Goal: Transaction & Acquisition: Purchase product/service

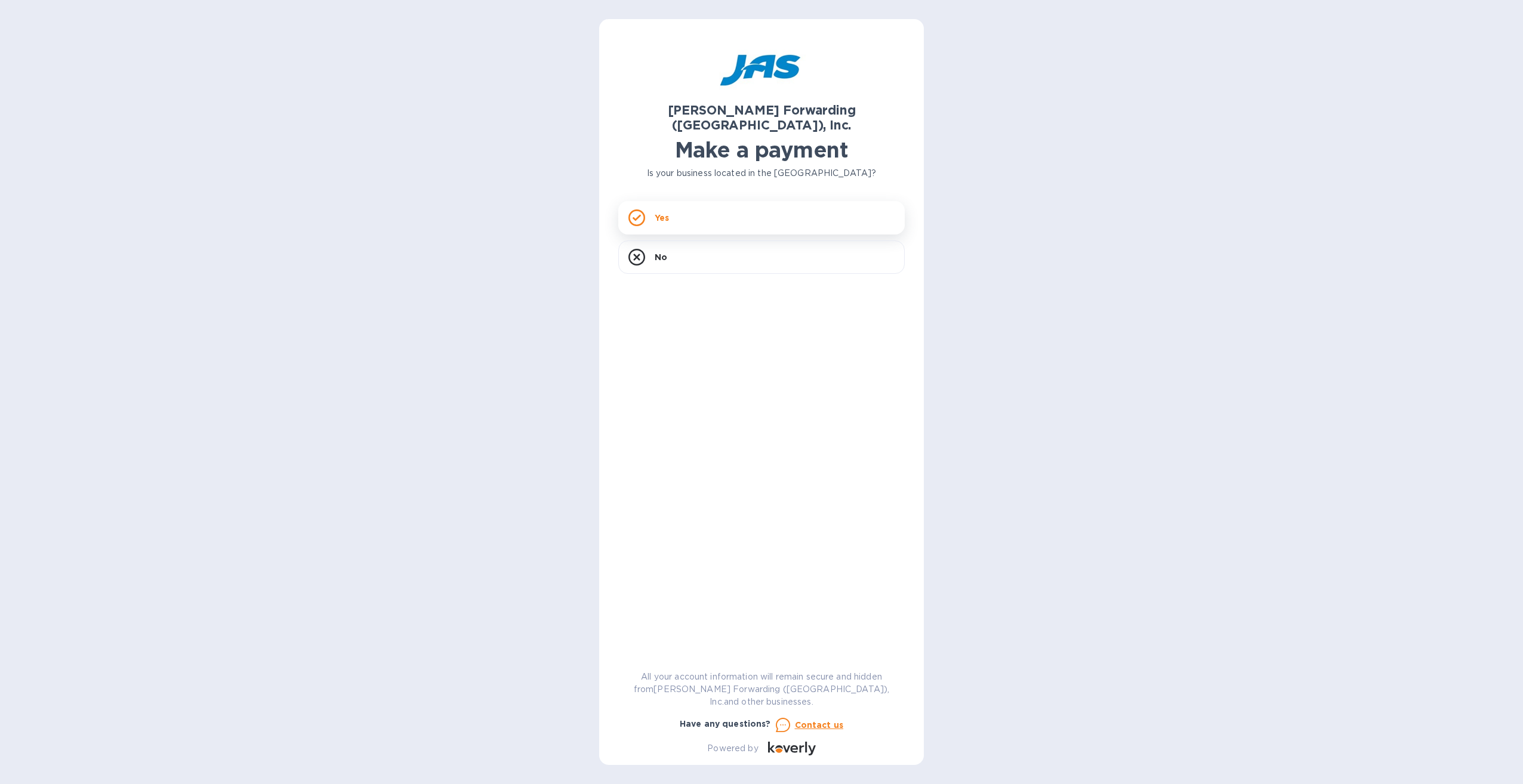
click at [769, 201] on div "Yes" at bounding box center [762, 217] width 287 height 33
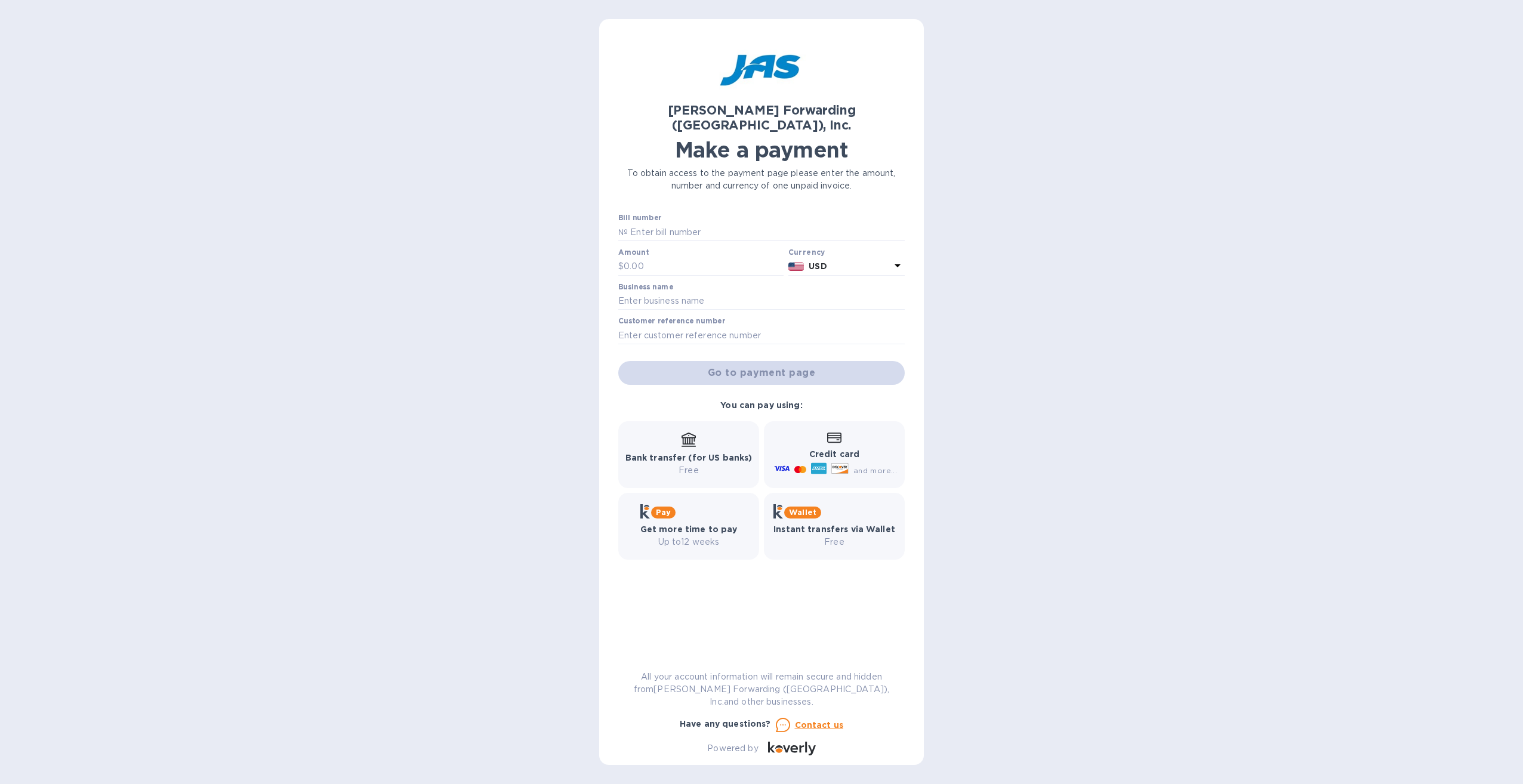
click at [874, 421] on div "Credit card and more..." at bounding box center [834, 454] width 141 height 67
click at [846, 449] on b "Credit card" at bounding box center [834, 454] width 50 height 9
paste input "S508820088"
type input "S508820088"
click at [650, 258] on input "text" at bounding box center [703, 266] width 160 height 18
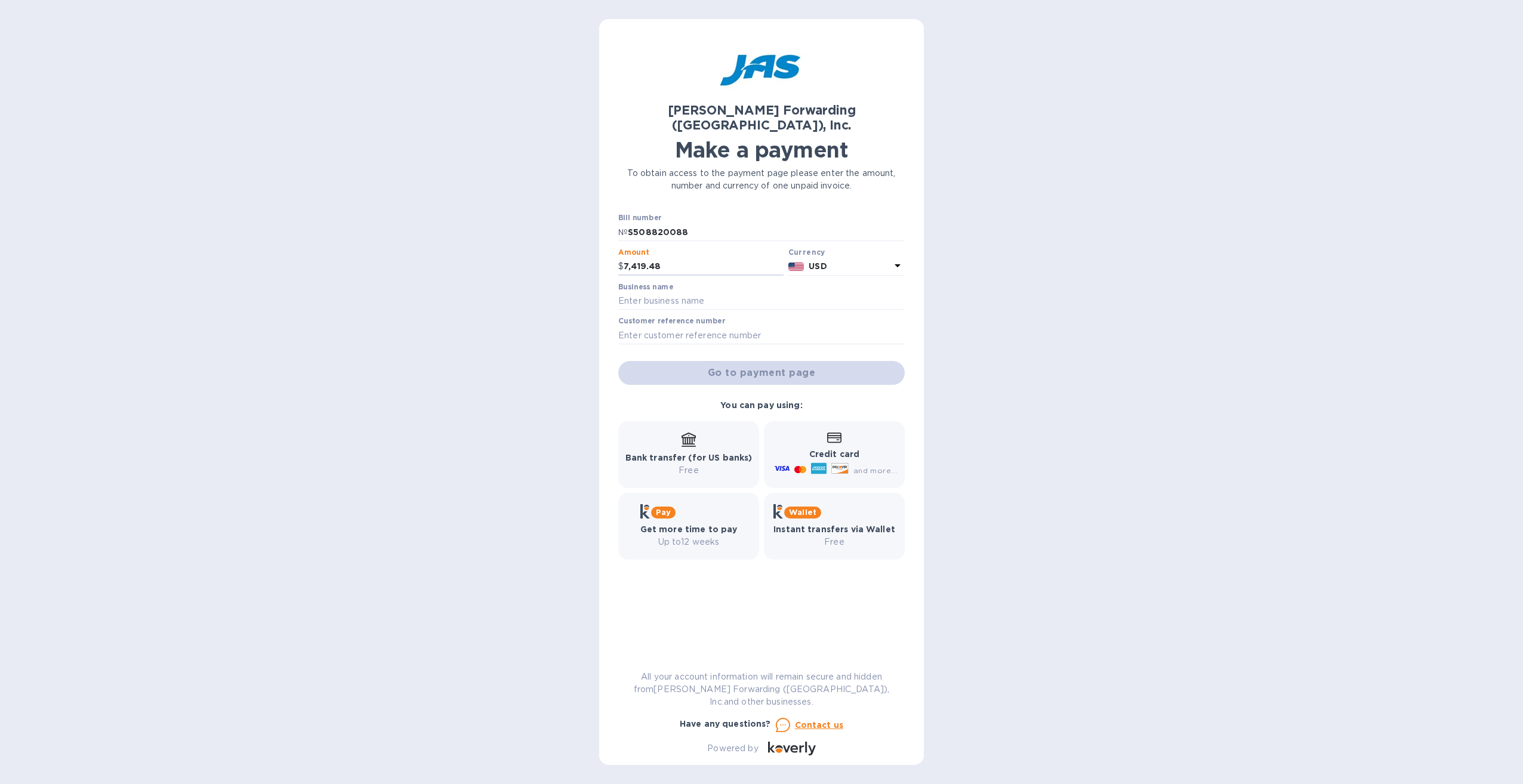
type input "7,419.48"
click at [694, 283] on div "Business name" at bounding box center [762, 296] width 287 height 28
click at [684, 292] on input "text" at bounding box center [762, 301] width 287 height 18
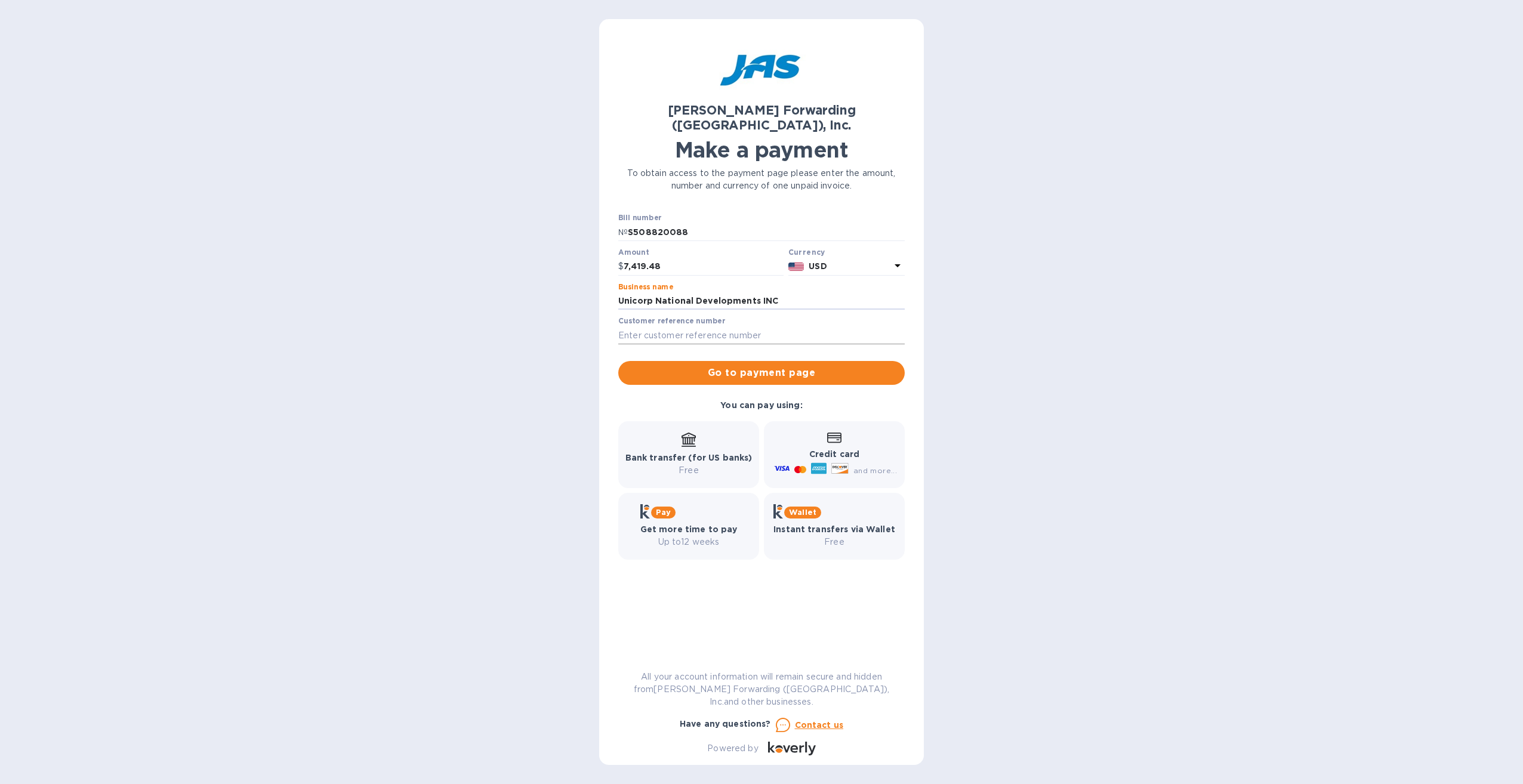
type input "Unicorp National Developments INC"
click at [738, 326] on input "text" at bounding box center [762, 335] width 287 height 18
click at [856, 433] on div "Credit card and more..." at bounding box center [834, 454] width 125 height 46
click at [774, 392] on div "You can pay using: Bank transfer (for US banks) Free Credit card and more... Pa…" at bounding box center [762, 479] width 301 height 175
click at [776, 366] on span "Go to payment page" at bounding box center [762, 373] width 268 height 14
